Goal: Transaction & Acquisition: Purchase product/service

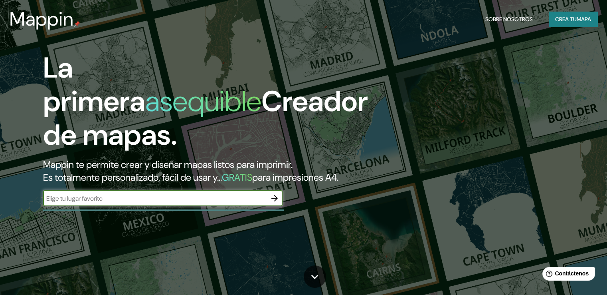
click at [169, 203] on input "text" at bounding box center [155, 198] width 224 height 9
type input "NUEVO LEON"
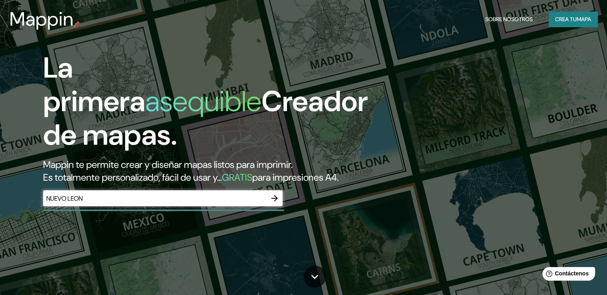
click at [581, 28] on div "Mappin Sobre nosotros Crea tu mapa" at bounding box center [303, 19] width 607 height 26
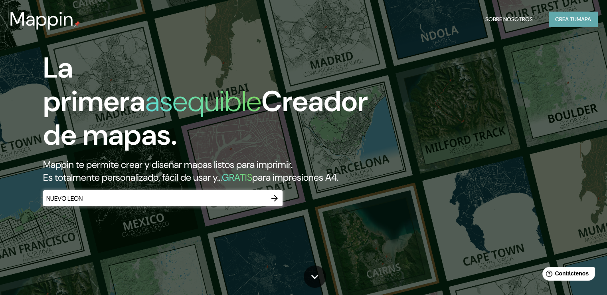
click at [564, 16] on font "Crea tu" at bounding box center [566, 19] width 22 height 7
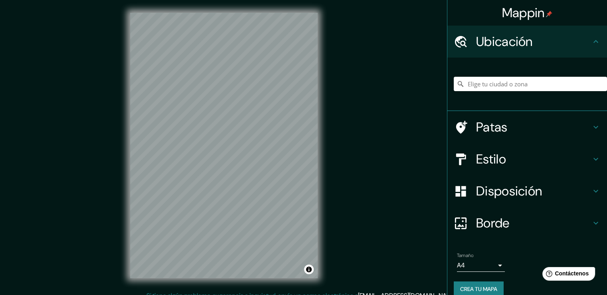
click at [328, 192] on div "© Mapbox © OpenStreetMap Improve this map" at bounding box center [223, 145] width 213 height 291
click at [326, 253] on div "© Mapbox © OpenStreetMap Improve this map" at bounding box center [223, 145] width 213 height 291
click at [113, 104] on div "Mappin Ubicación Patas Estilo Disposición Borde Elige un borde. Consejo : puede…" at bounding box center [303, 151] width 607 height 303
click at [458, 264] on body "Mappin Ubicación Patas Estilo Disposición Borde Elige un borde. Consejo : puede…" at bounding box center [303, 147] width 607 height 295
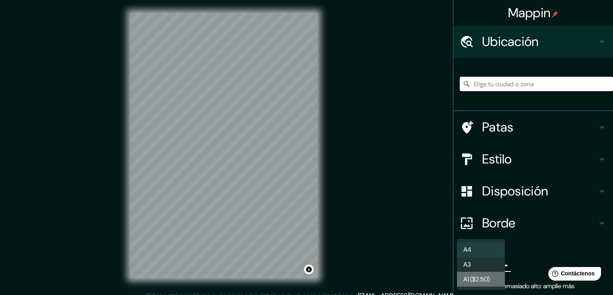
click at [484, 279] on font "A1 ($2.50)" at bounding box center [477, 279] width 26 height 8
click at [487, 261] on body "Mappin Ubicación Patas Estilo Disposición Borde Elige un borde. Consejo : puede…" at bounding box center [306, 147] width 613 height 295
click at [488, 262] on li "A3" at bounding box center [481, 264] width 48 height 15
type input "a4"
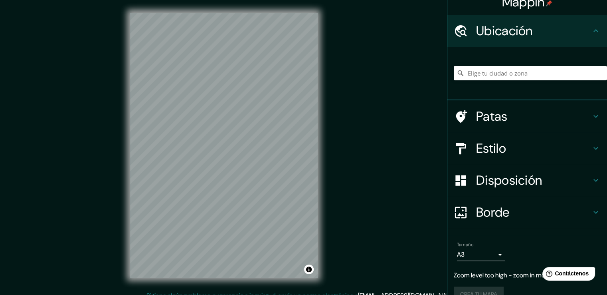
scroll to position [27, 0]
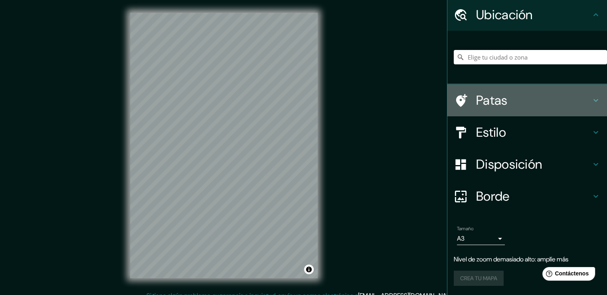
click at [544, 94] on h4 "Patas" at bounding box center [533, 100] width 115 height 16
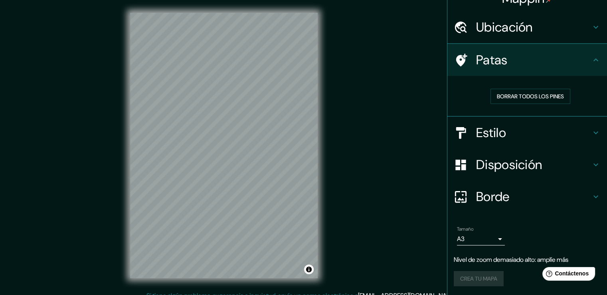
scroll to position [15, 0]
click at [584, 59] on h4 "Patas" at bounding box center [533, 60] width 115 height 16
click at [592, 33] on div "Ubicación" at bounding box center [528, 27] width 160 height 32
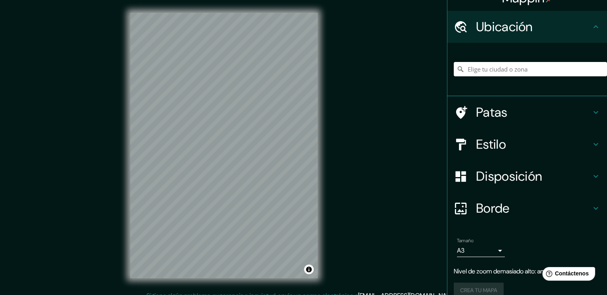
click at [548, 72] on input "Elige tu ciudad o zona" at bounding box center [530, 69] width 153 height 14
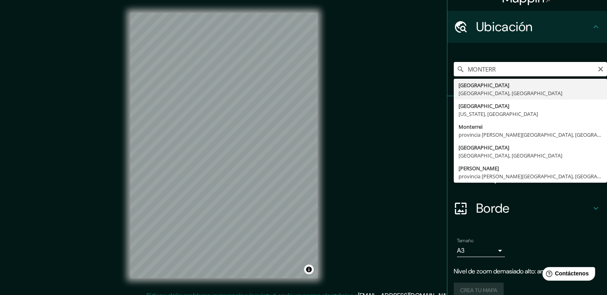
type input "[GEOGRAPHIC_DATA], [GEOGRAPHIC_DATA], [GEOGRAPHIC_DATA]"
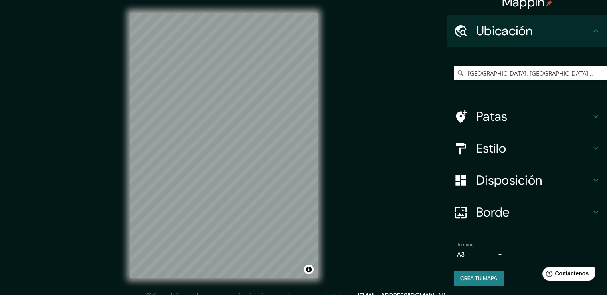
click at [541, 144] on h4 "Estilo" at bounding box center [533, 148] width 115 height 16
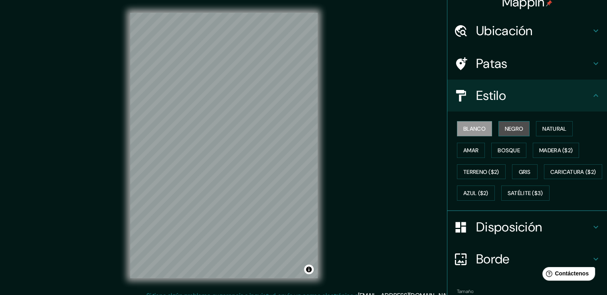
click at [513, 131] on font "Negro" at bounding box center [514, 128] width 19 height 7
click at [543, 128] on font "Natural" at bounding box center [555, 128] width 24 height 7
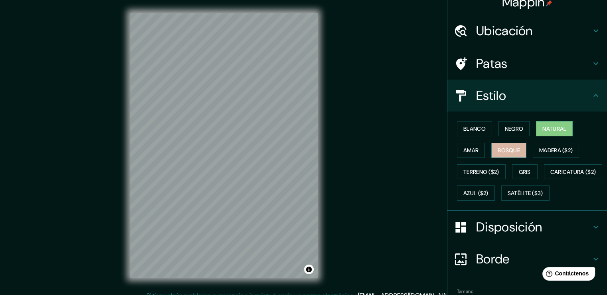
click at [511, 149] on font "Bosque" at bounding box center [509, 150] width 22 height 7
click at [471, 147] on font "Amar" at bounding box center [471, 150] width 15 height 7
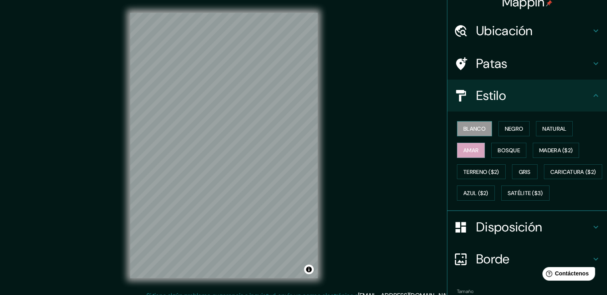
click at [471, 126] on font "Blanco" at bounding box center [475, 128] width 22 height 7
click at [505, 126] on font "Negro" at bounding box center [514, 128] width 19 height 7
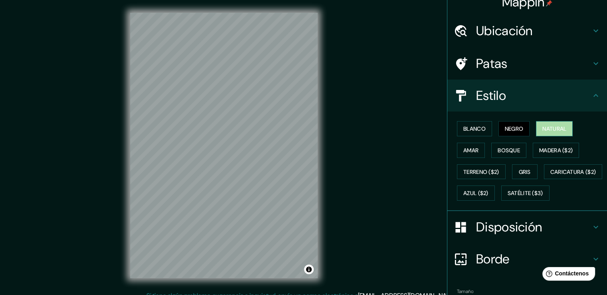
click at [545, 130] on font "Natural" at bounding box center [555, 128] width 24 height 7
click at [519, 173] on font "Gris" at bounding box center [525, 171] width 12 height 7
